Goal: Navigation & Orientation: Find specific page/section

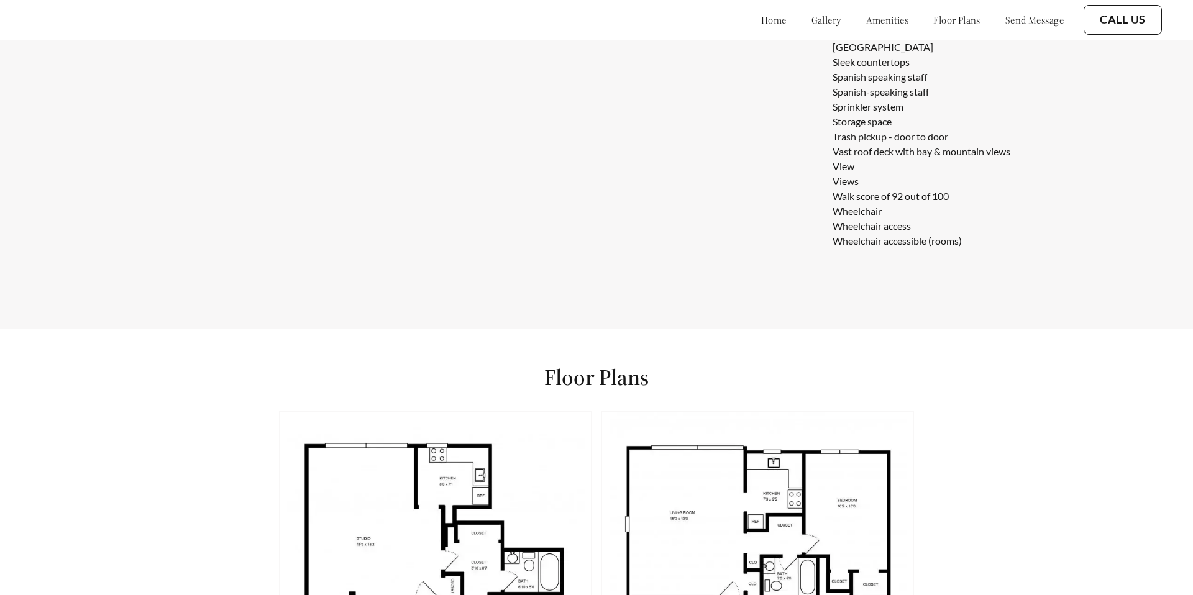
scroll to position [2468, 0]
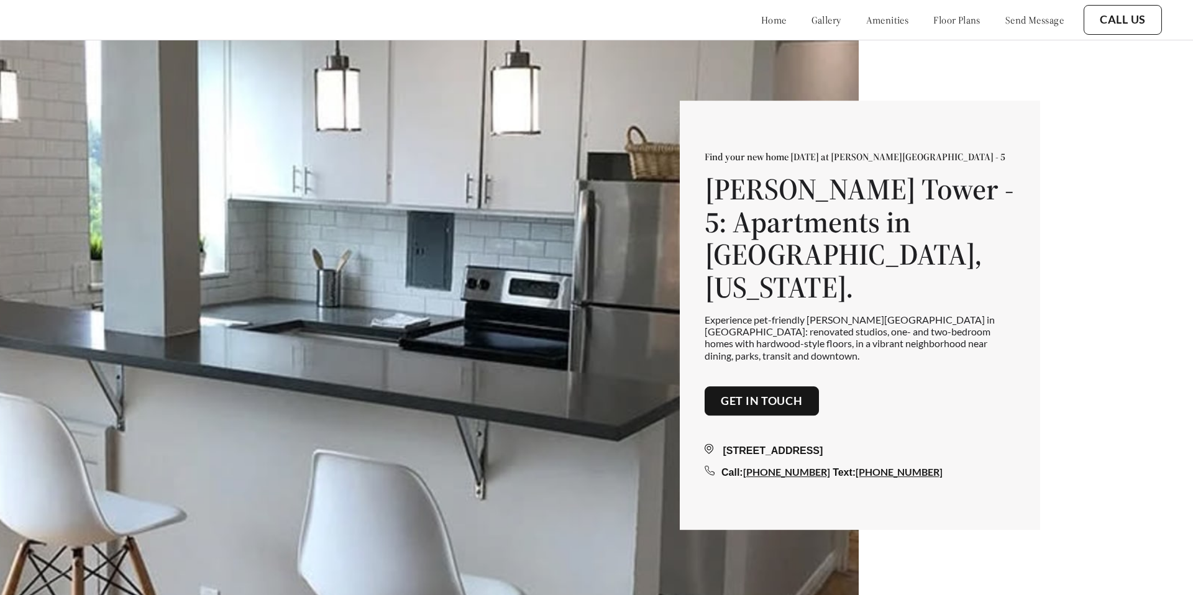
click at [937, 14] on link "floor plans" at bounding box center [956, 20] width 47 height 12
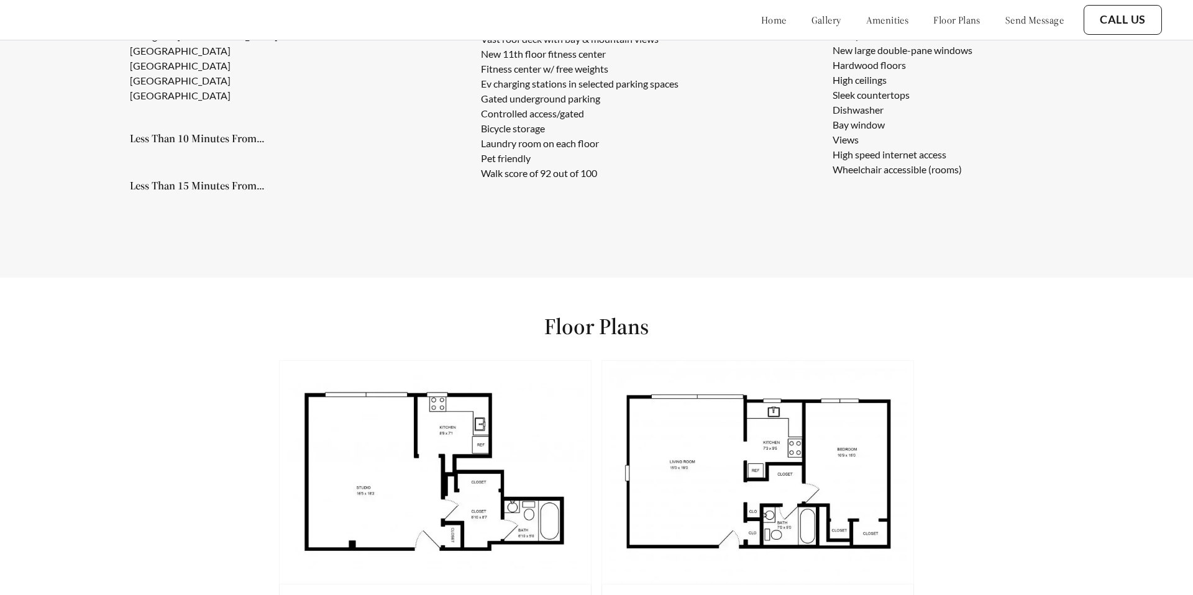
click at [866, 16] on link "amenities" at bounding box center [887, 20] width 43 height 12
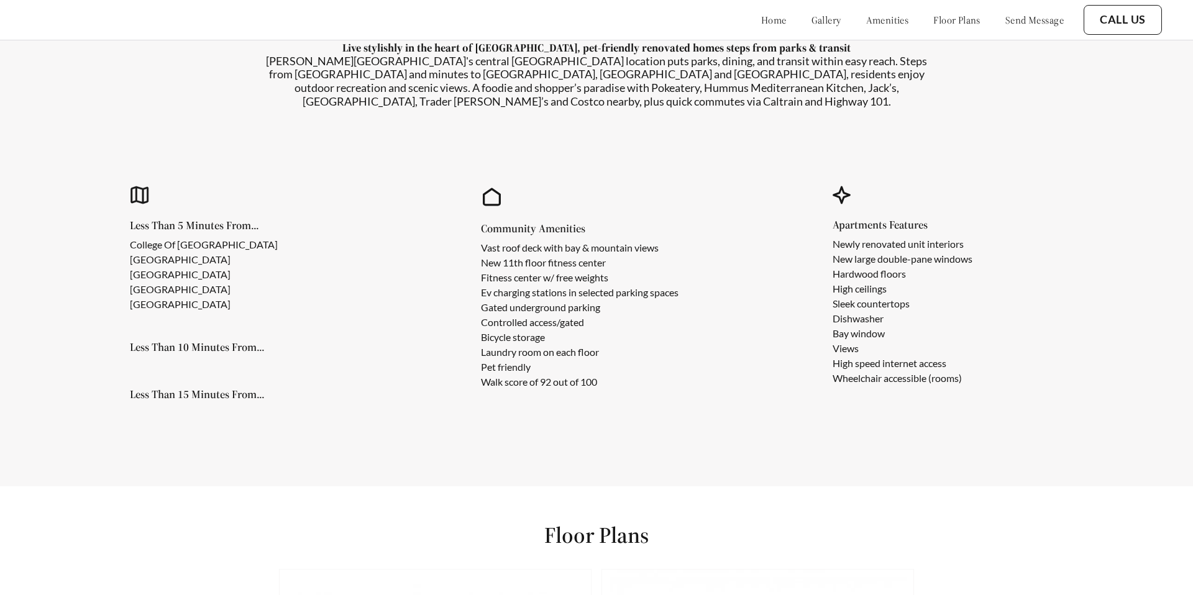
scroll to position [1214, 0]
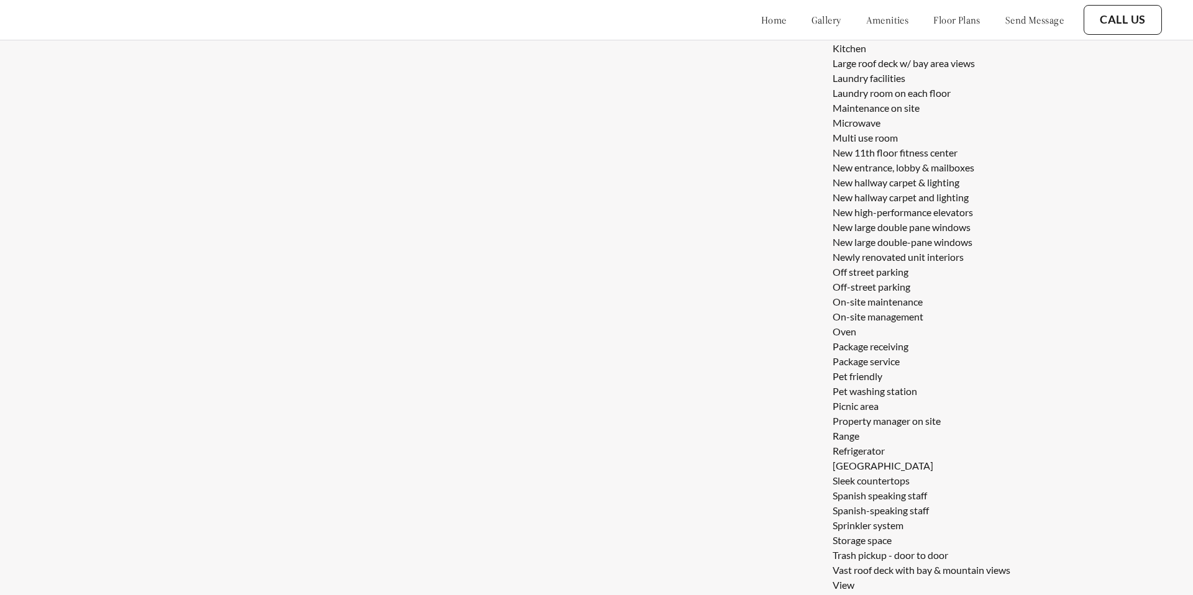
scroll to position [1956, 0]
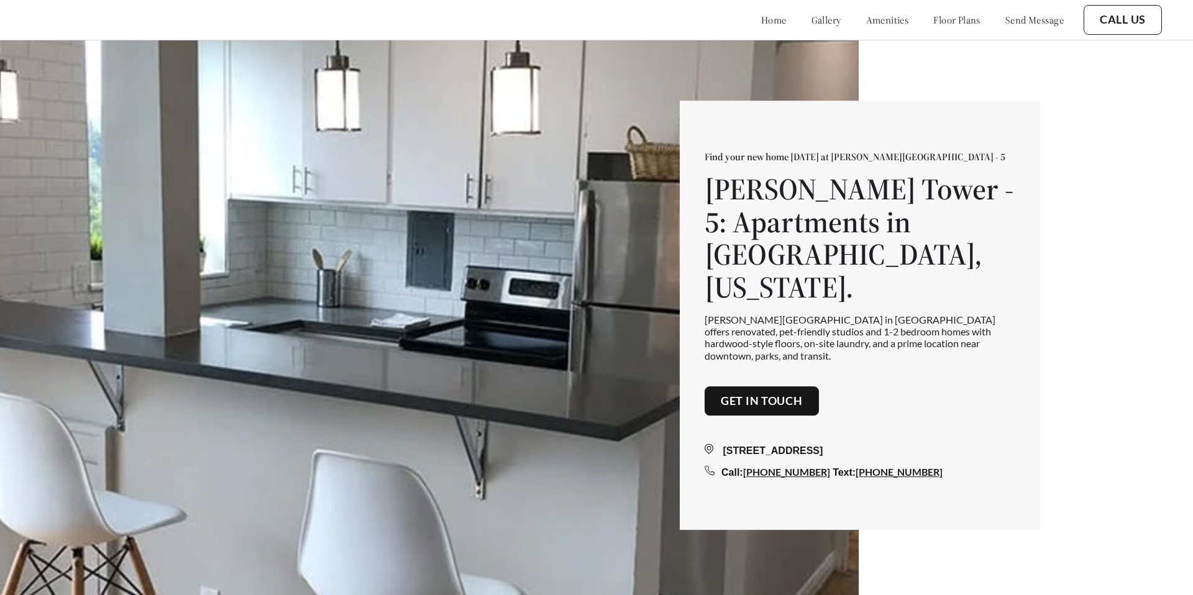
click at [866, 20] on link "amenities" at bounding box center [887, 20] width 43 height 12
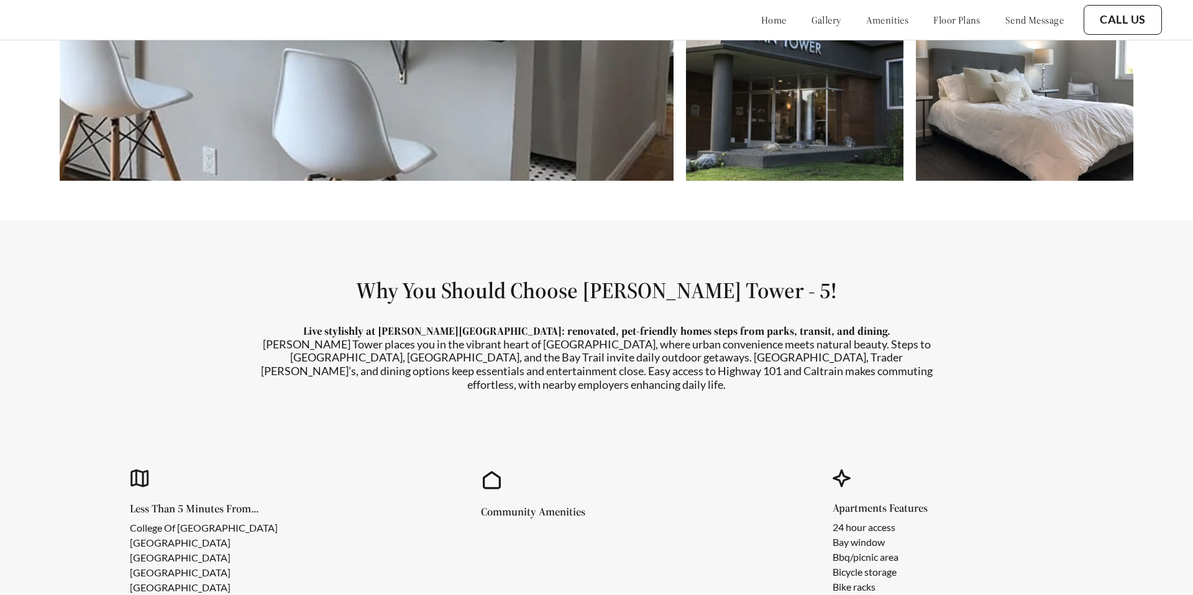
scroll to position [1066, 0]
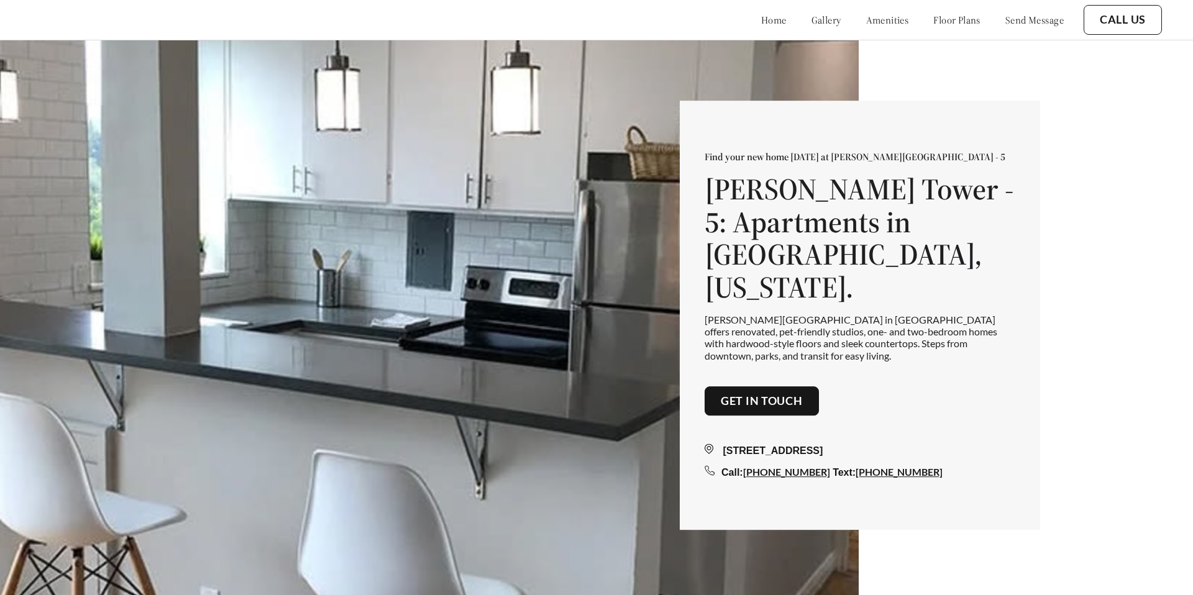
click at [879, 23] on link "amenities" at bounding box center [887, 20] width 43 height 12
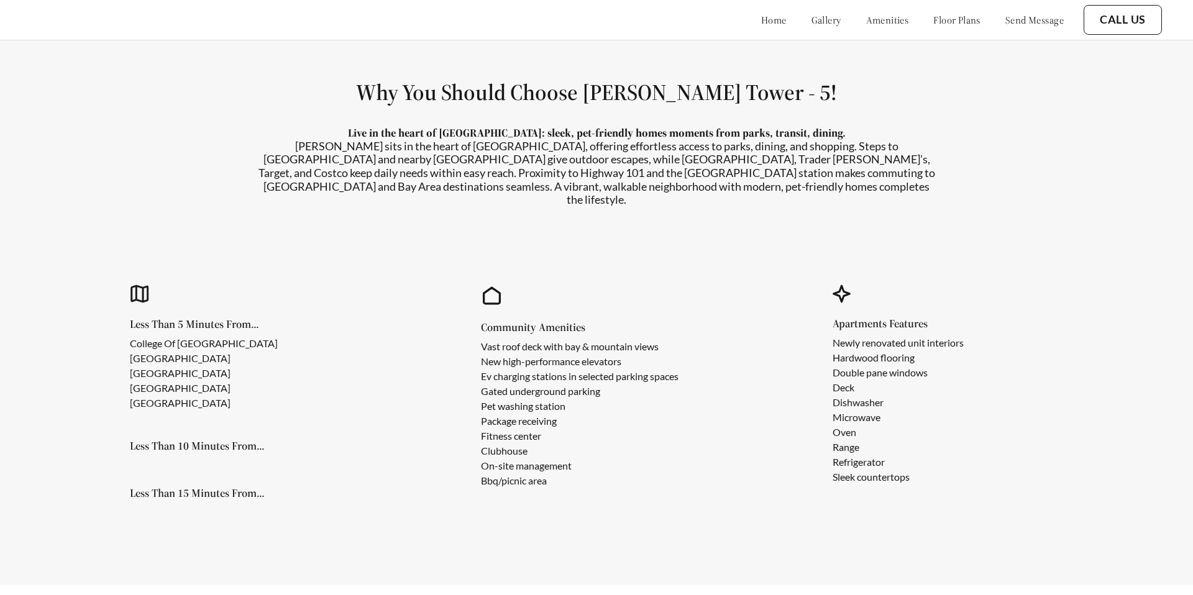
scroll to position [1148, 0]
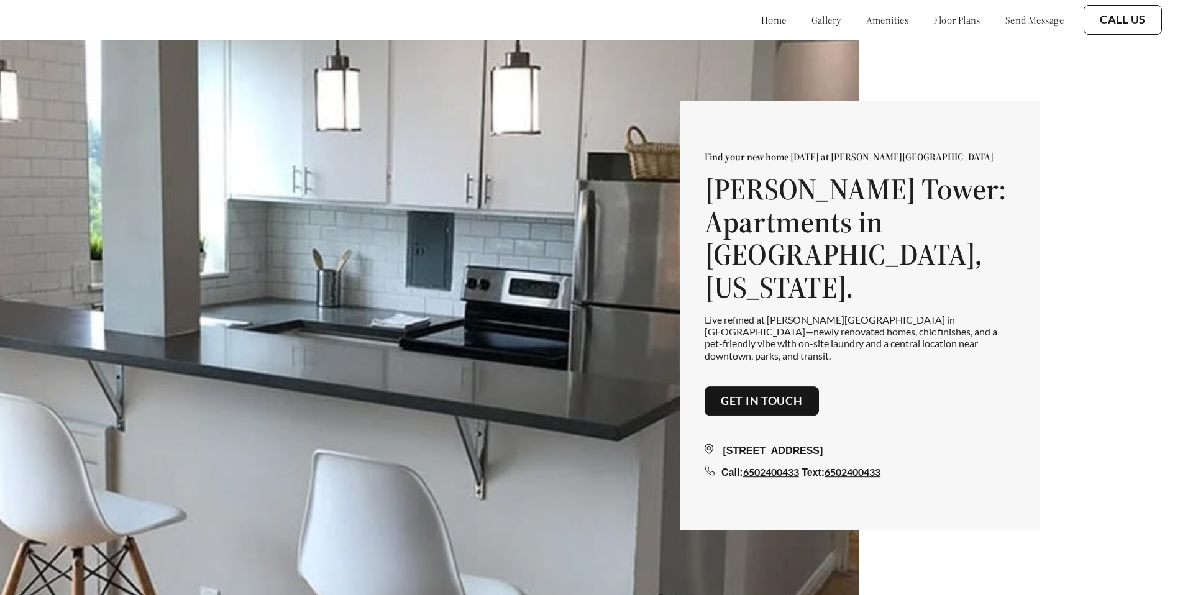
click at [962, 16] on link "floor plans" at bounding box center [956, 20] width 47 height 12
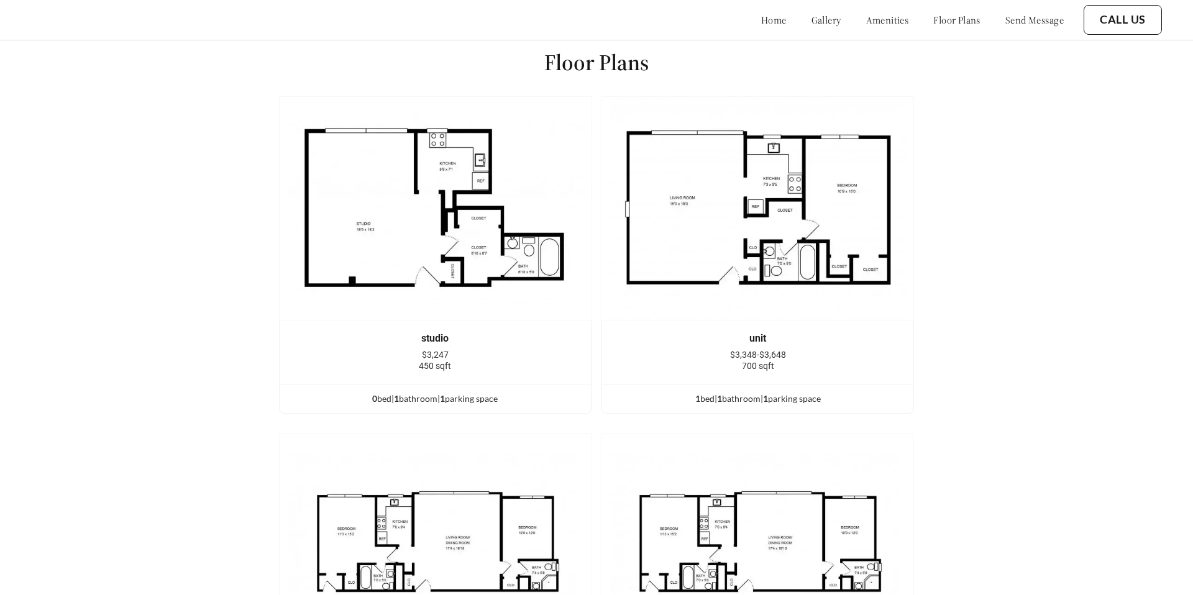
click at [888, 21] on link "amenities" at bounding box center [887, 20] width 43 height 12
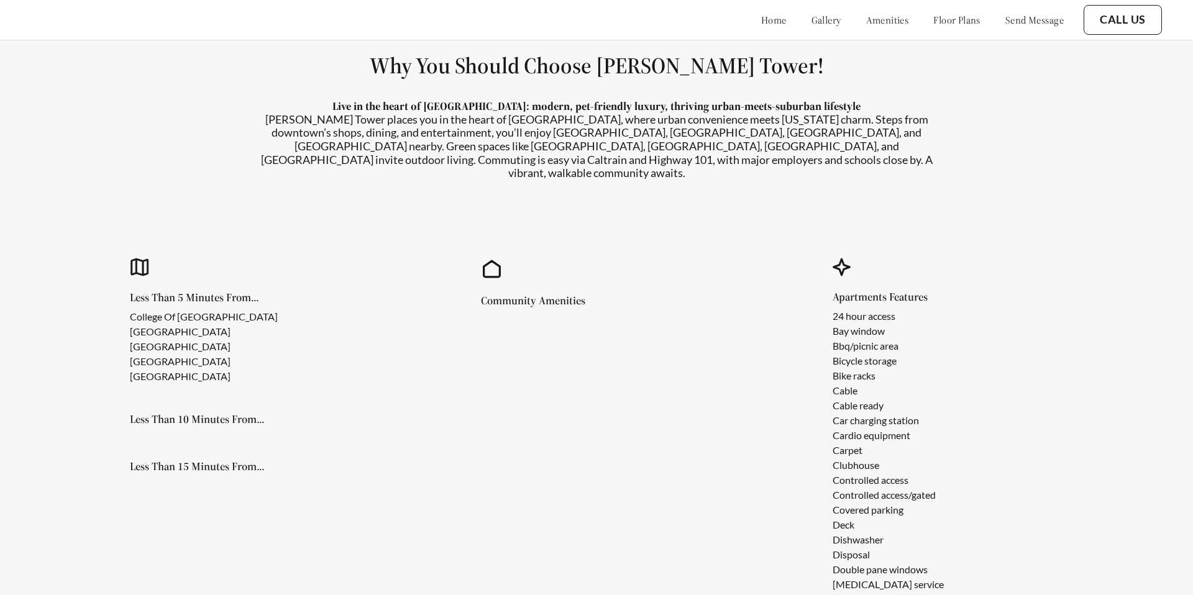
scroll to position [1148, 0]
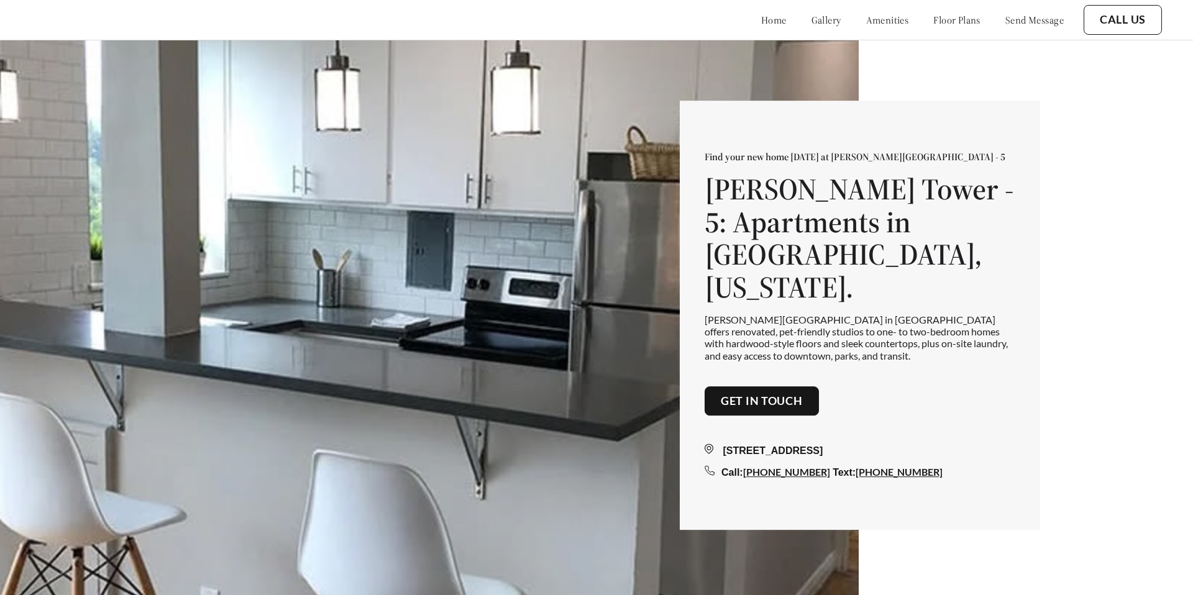
click at [933, 14] on link "floor plans" at bounding box center [956, 20] width 47 height 12
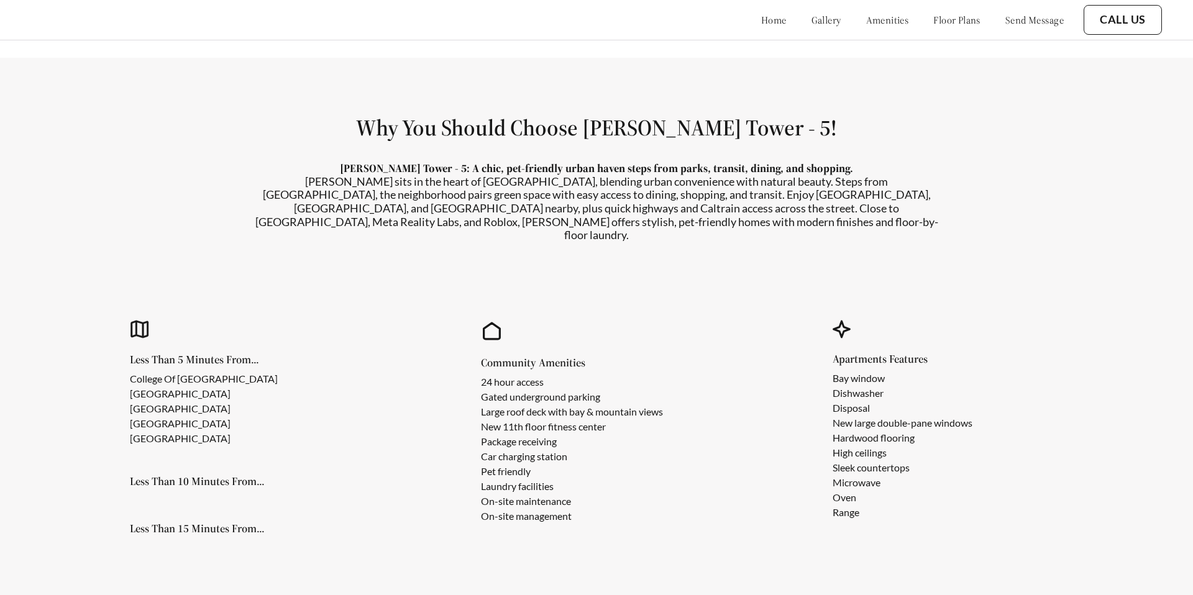
scroll to position [930, 0]
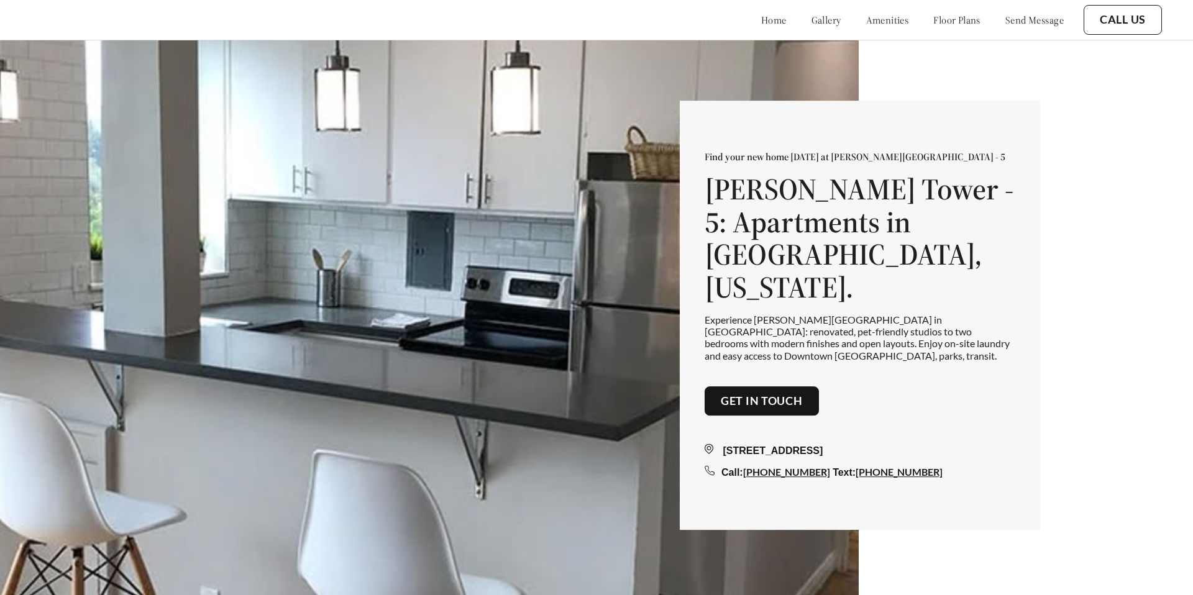
click at [933, 22] on link "floor plans" at bounding box center [956, 20] width 47 height 12
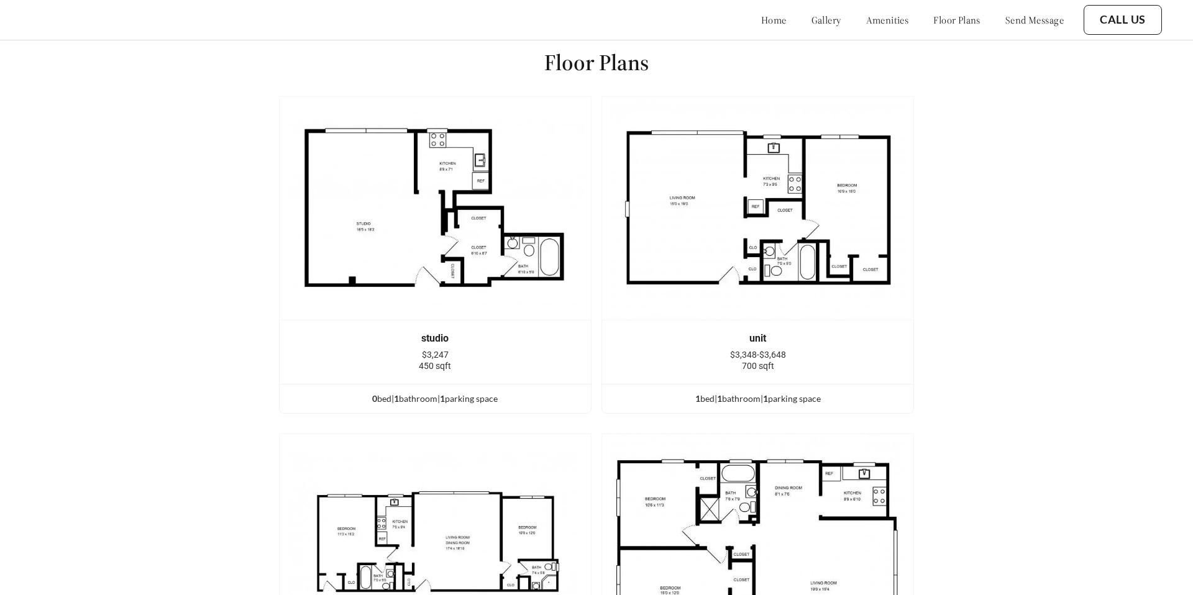
click at [881, 16] on link "amenities" at bounding box center [887, 20] width 43 height 12
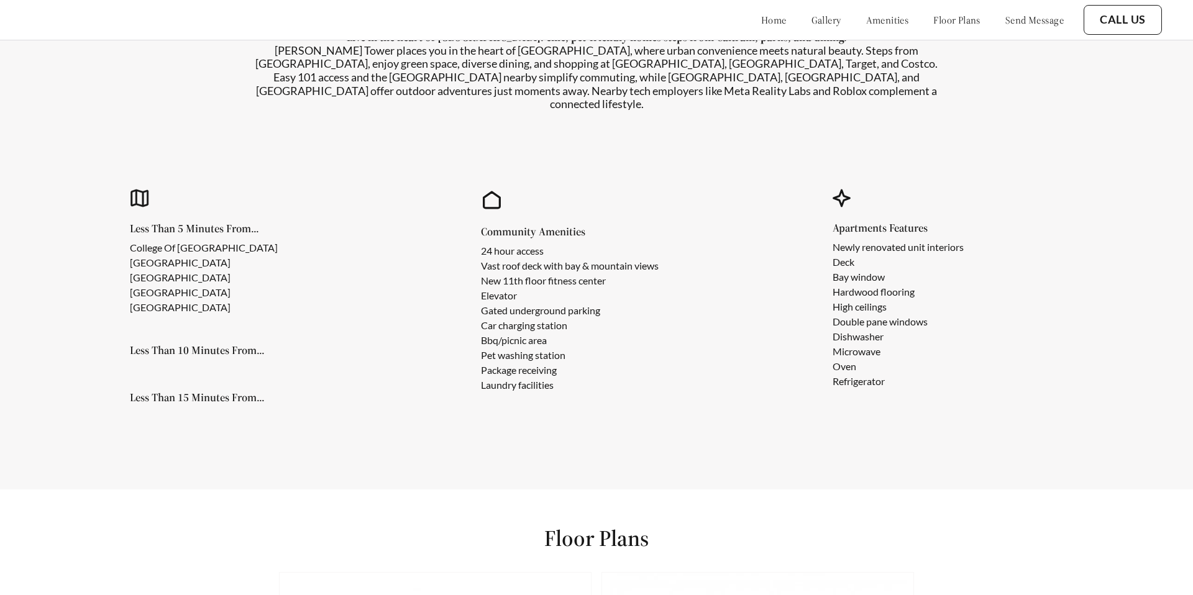
scroll to position [1148, 0]
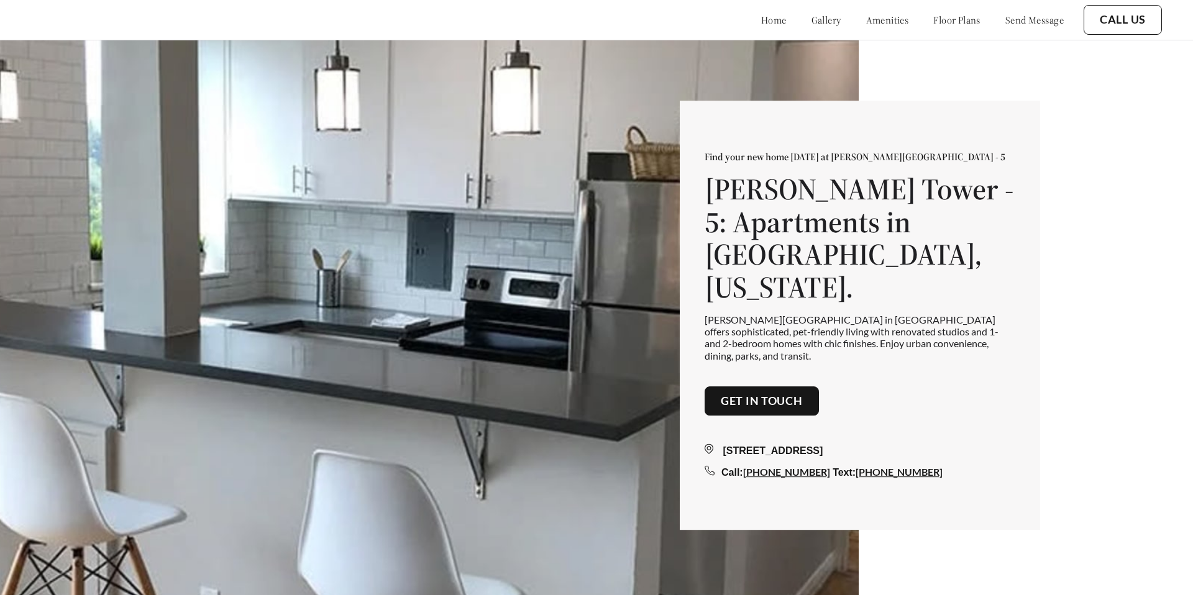
click at [933, 17] on link "floor plans" at bounding box center [956, 20] width 47 height 12
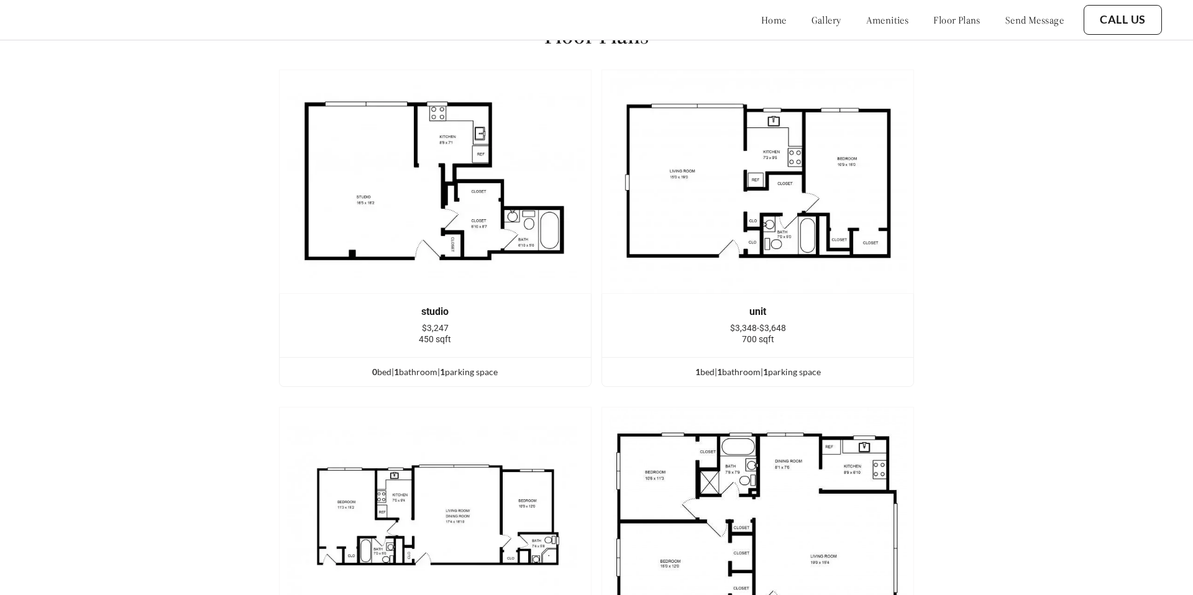
click at [866, 14] on link "amenities" at bounding box center [887, 20] width 43 height 12
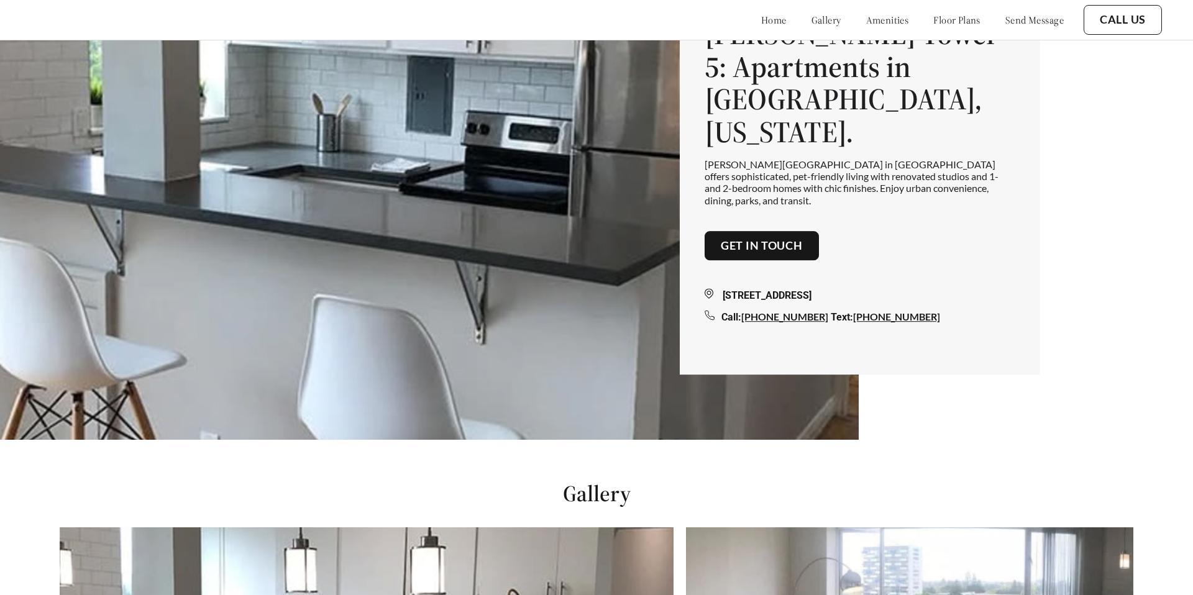
scroll to position [135, 0]
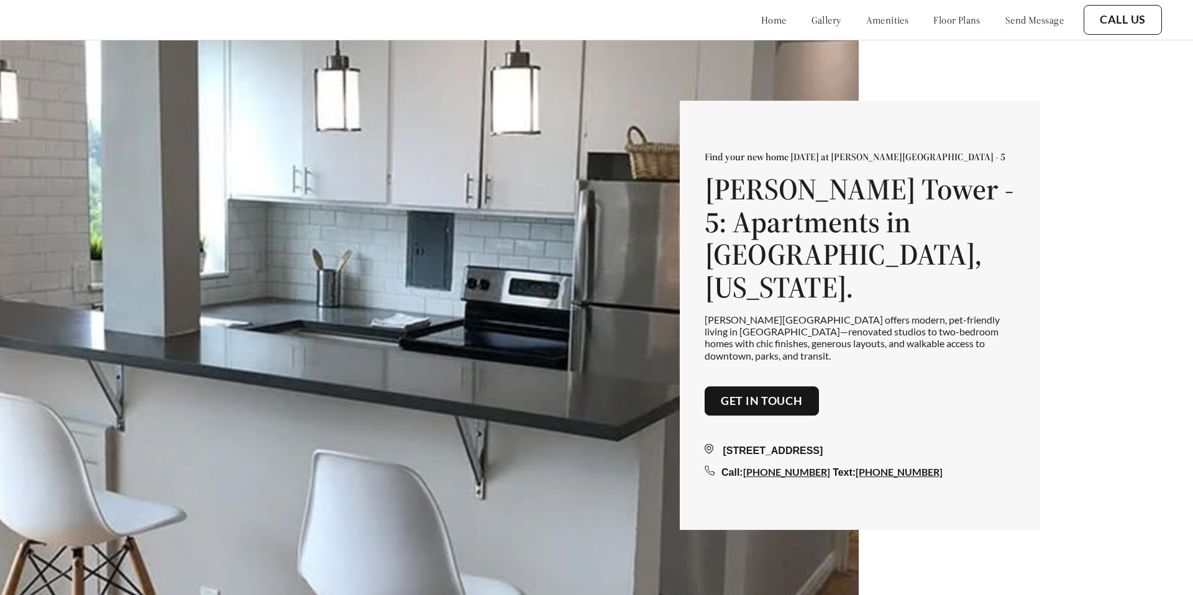
click at [871, 24] on link "amenities" at bounding box center [887, 20] width 43 height 12
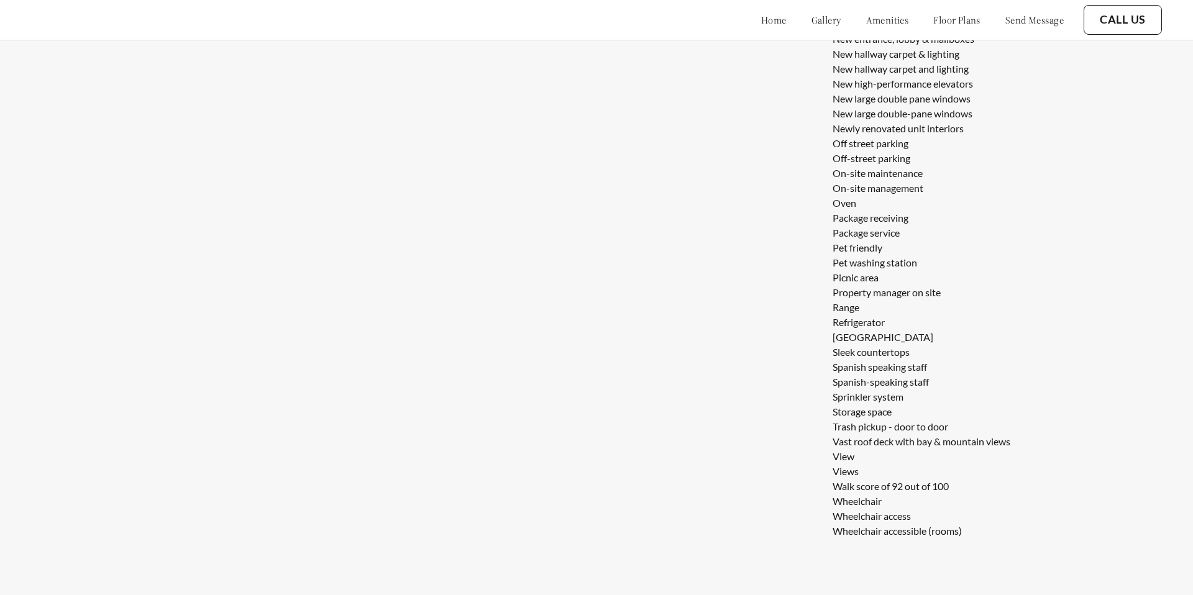
scroll to position [2122, 0]
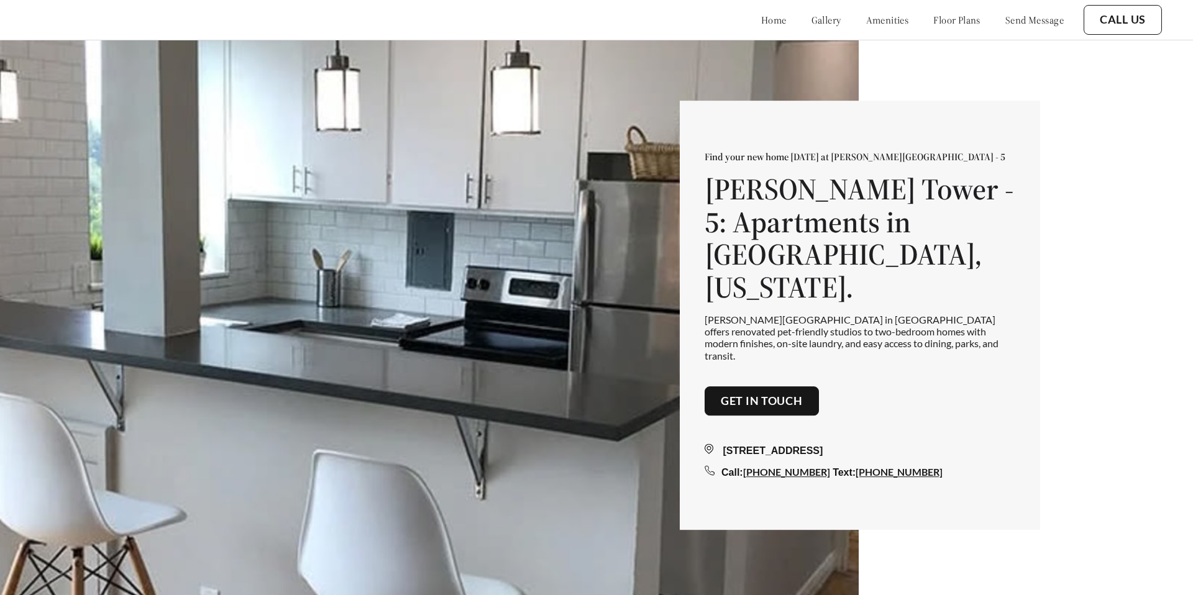
click at [866, 14] on link "amenities" at bounding box center [887, 20] width 43 height 12
